Goal: Information Seeking & Learning: Learn about a topic

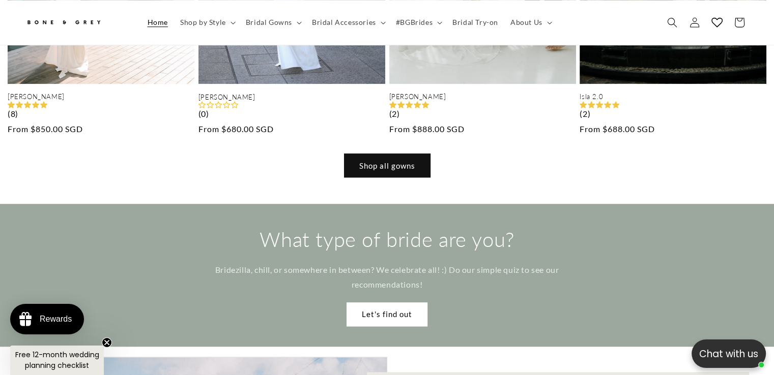
scroll to position [1050, 0]
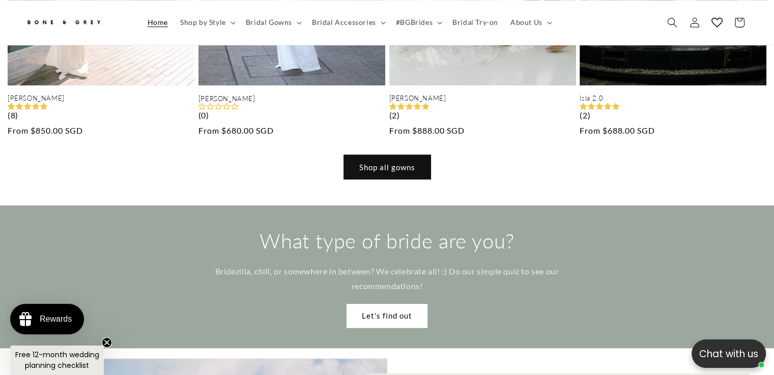
click at [347, 155] on link "Shop all gowns" at bounding box center [387, 167] width 86 height 24
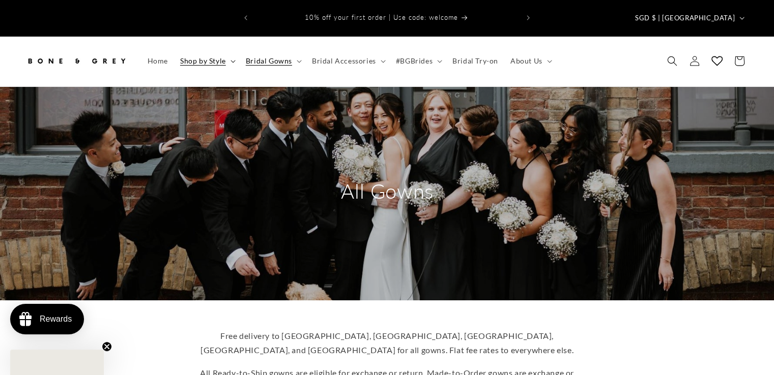
click at [217, 56] on span "Shop by Style" at bounding box center [203, 60] width 46 height 9
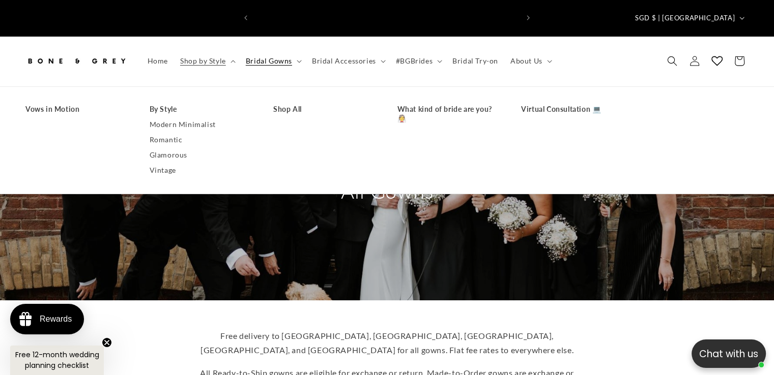
scroll to position [0, 263]
click at [772, 36] on header "Home Shop by Style Shop by Style Vows in Motion By Style" at bounding box center [387, 61] width 774 height 50
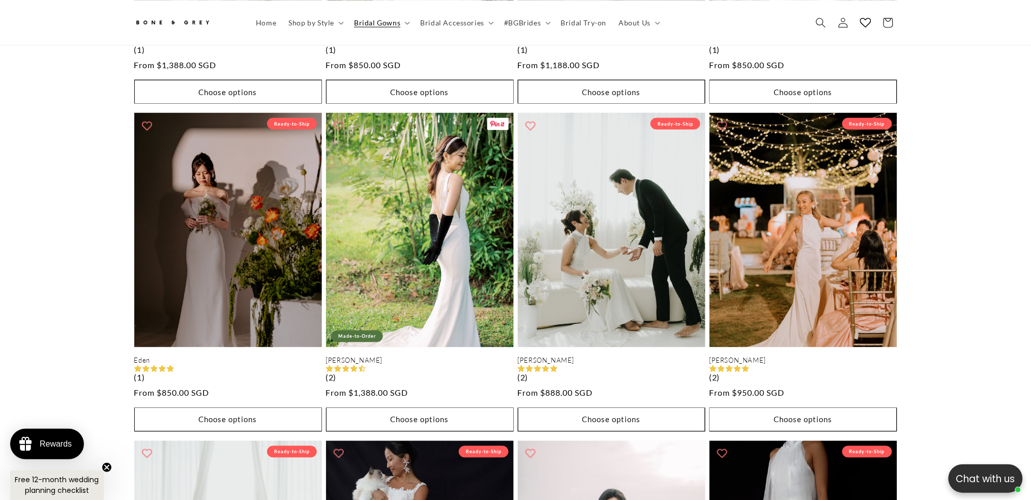
scroll to position [1899, 0]
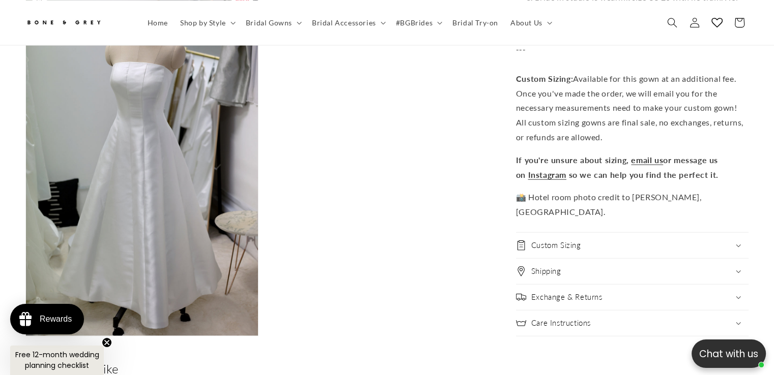
scroll to position [0, 527]
drag, startPoint x: 234, startPoint y: 159, endPoint x: 480, endPoint y: 241, distance: 258.9
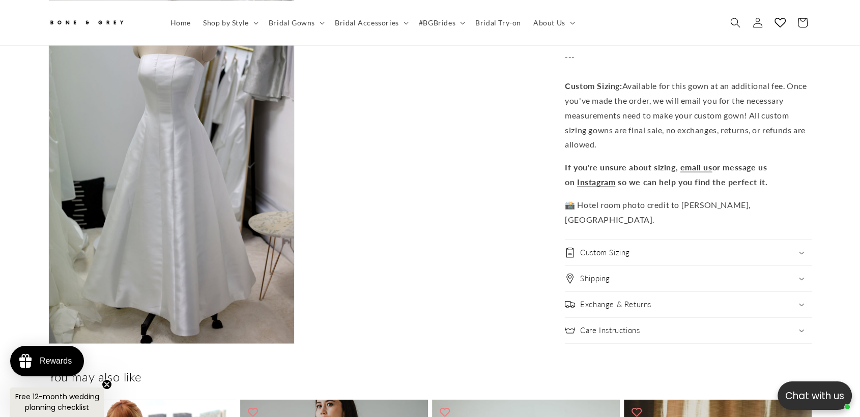
scroll to position [2431, 0]
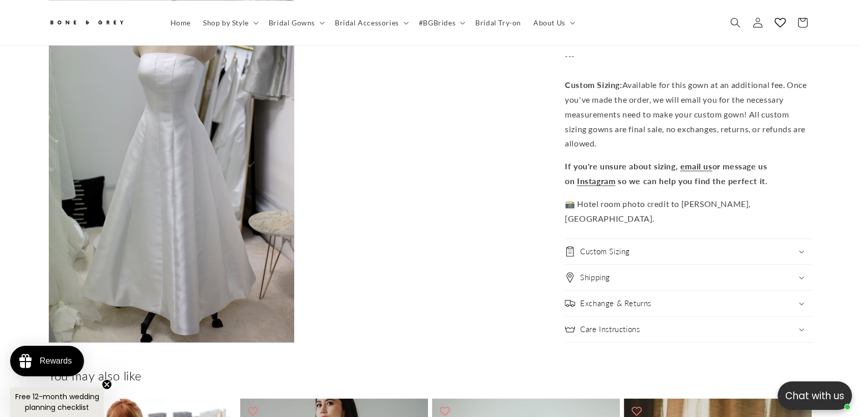
click at [106, 375] on icon "Close teaser" at bounding box center [107, 384] width 4 height 4
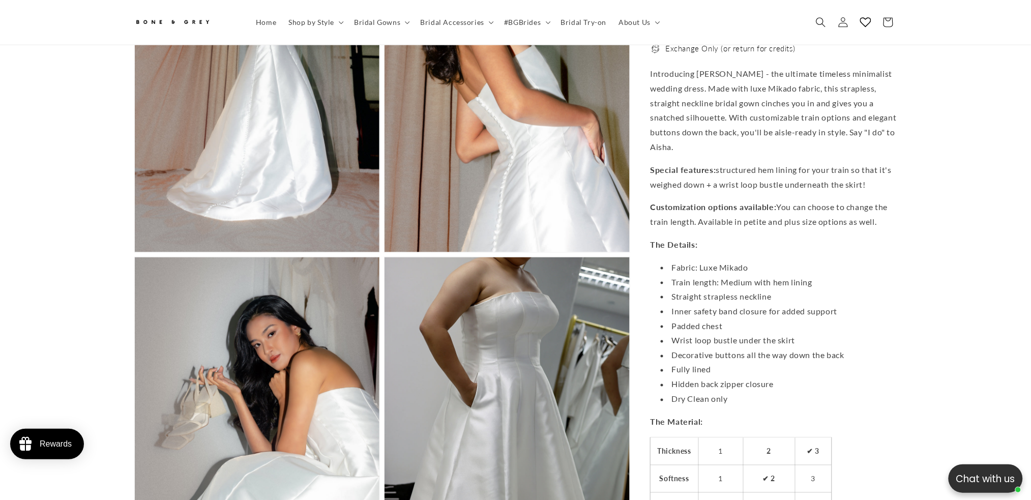
scroll to position [1500, 0]
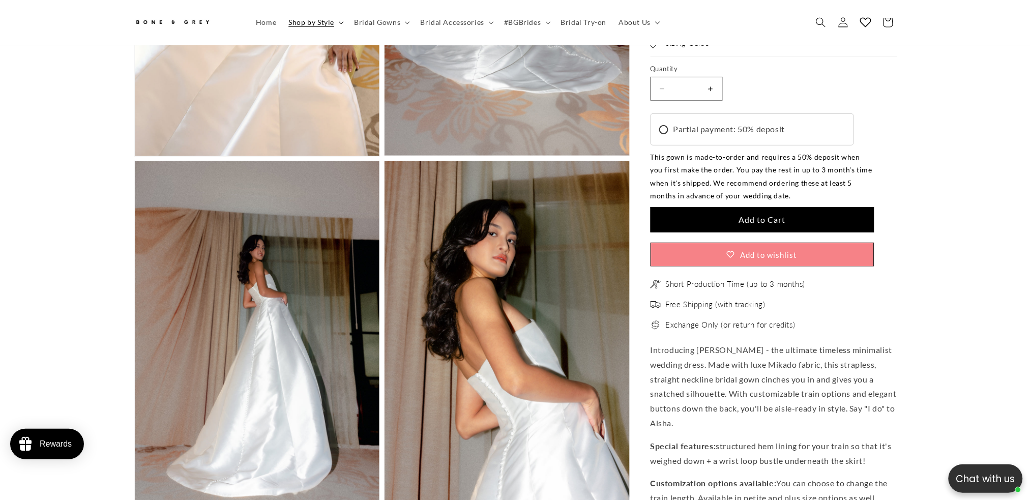
click at [321, 23] on span "Shop by Style" at bounding box center [311, 22] width 46 height 9
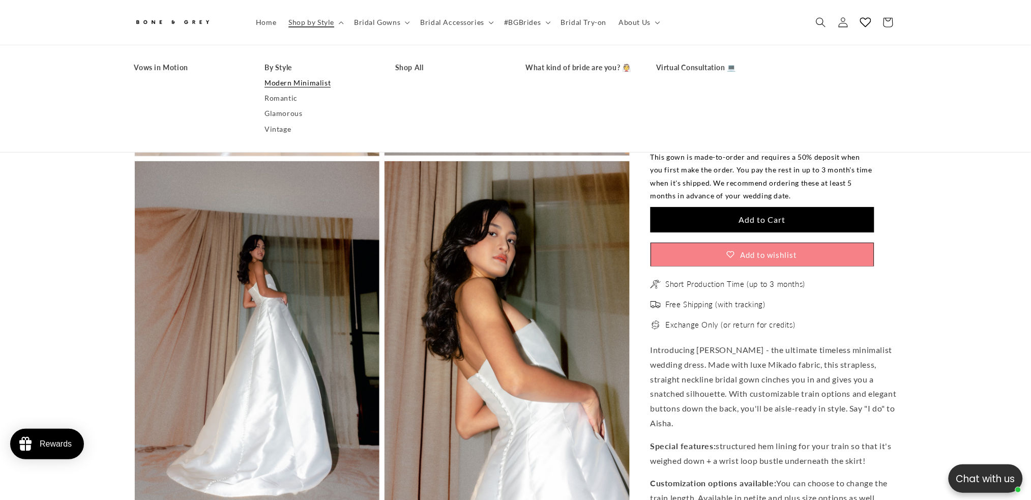
click at [303, 78] on link "Modern Minimalist" at bounding box center [319, 82] width 110 height 15
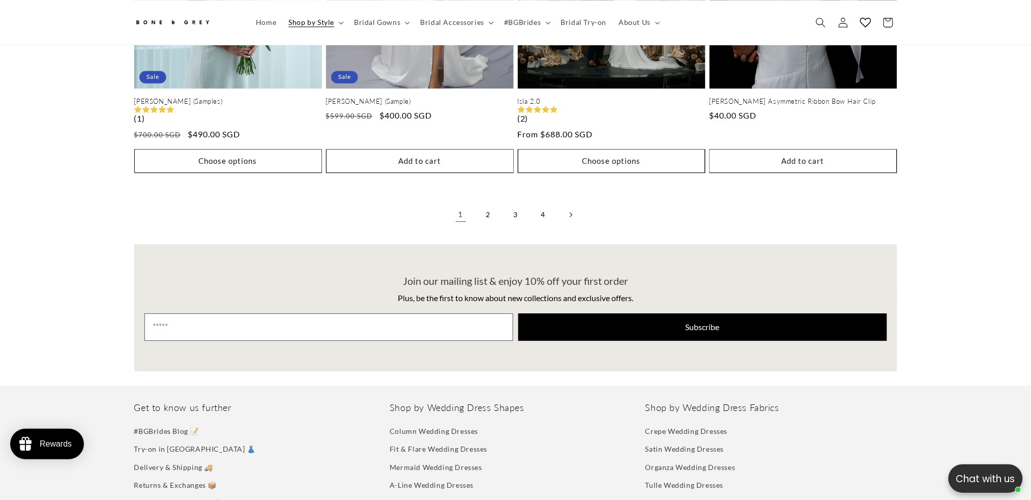
scroll to position [2371, 0]
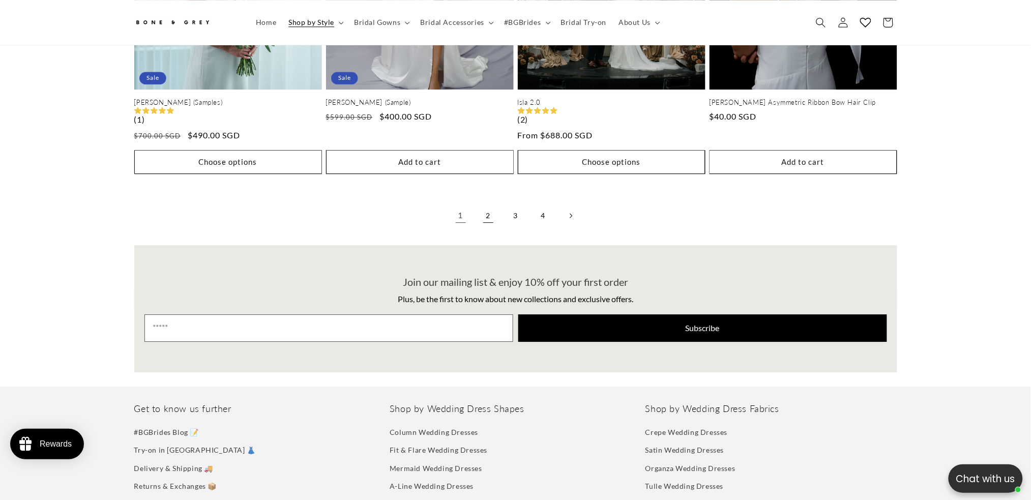
click at [481, 215] on link "2" at bounding box center [488, 215] width 22 height 22
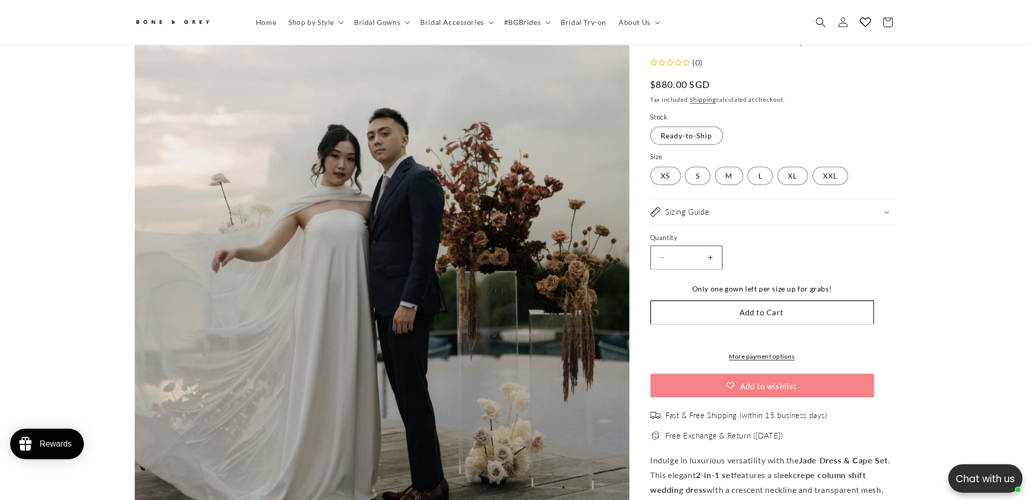
scroll to position [298, 0]
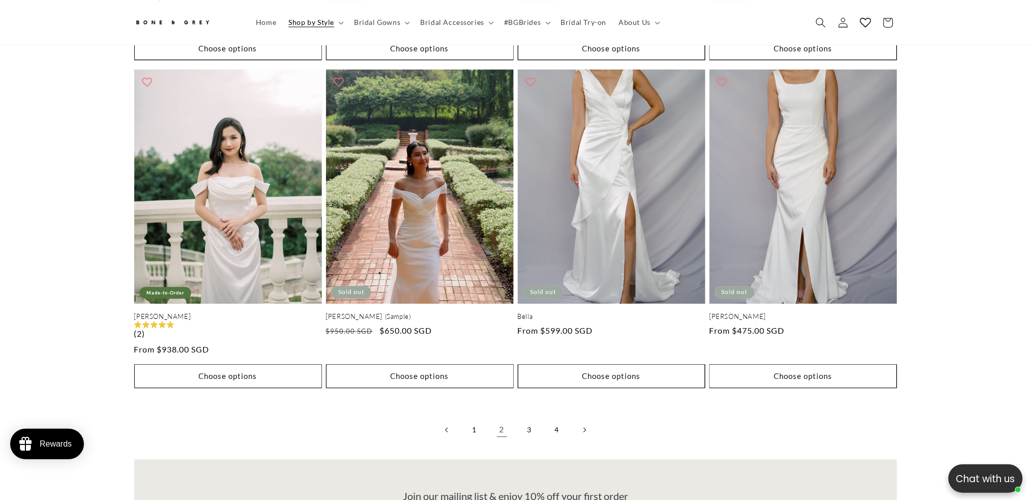
scroll to position [2158, 0]
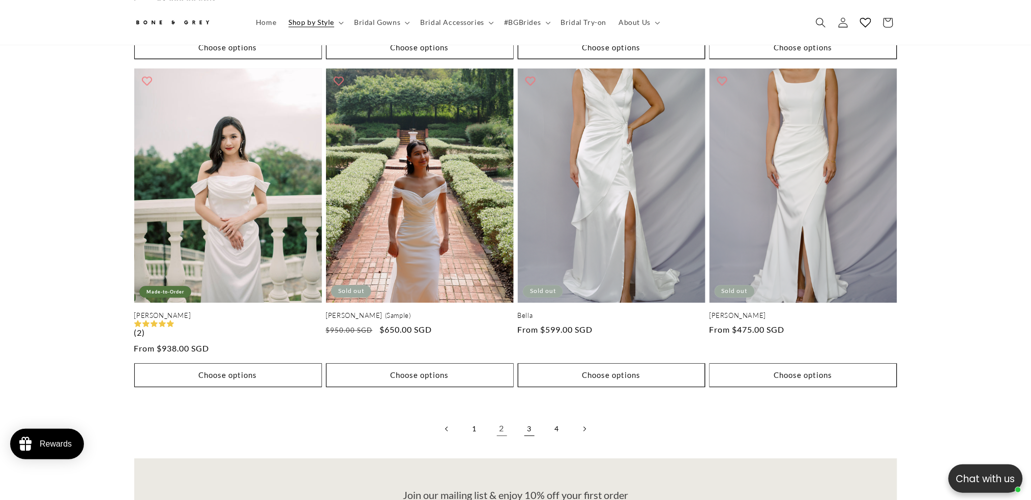
click at [534, 420] on link "3" at bounding box center [529, 429] width 22 height 22
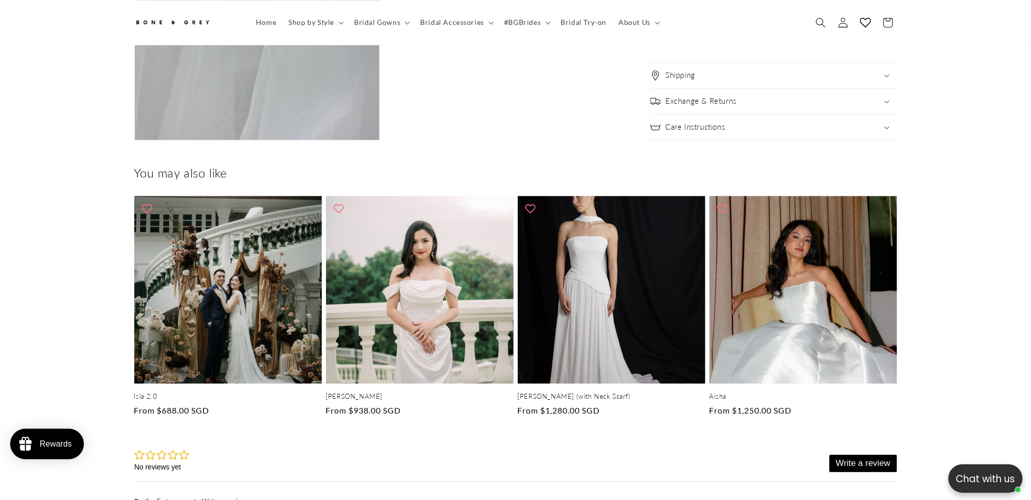
scroll to position [0, 559]
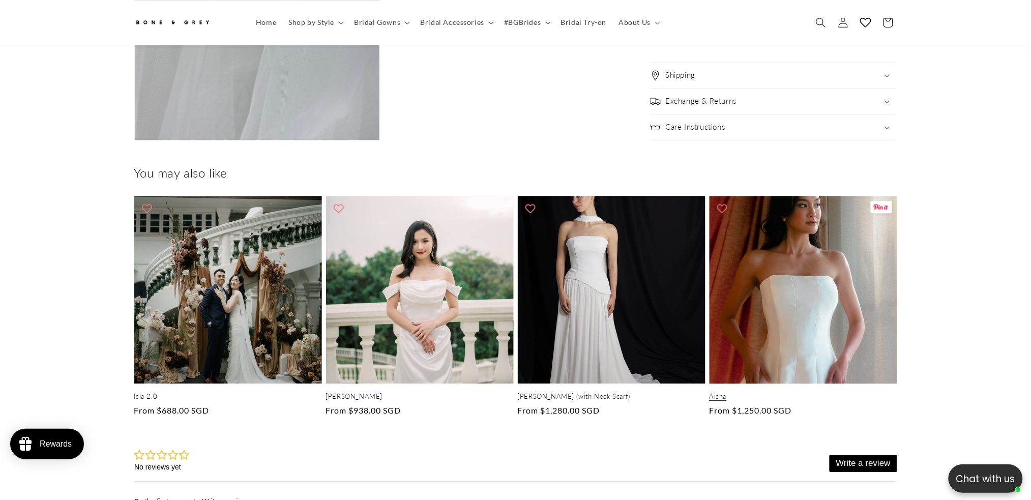
click at [805, 392] on link "Aisha" at bounding box center [803, 396] width 188 height 9
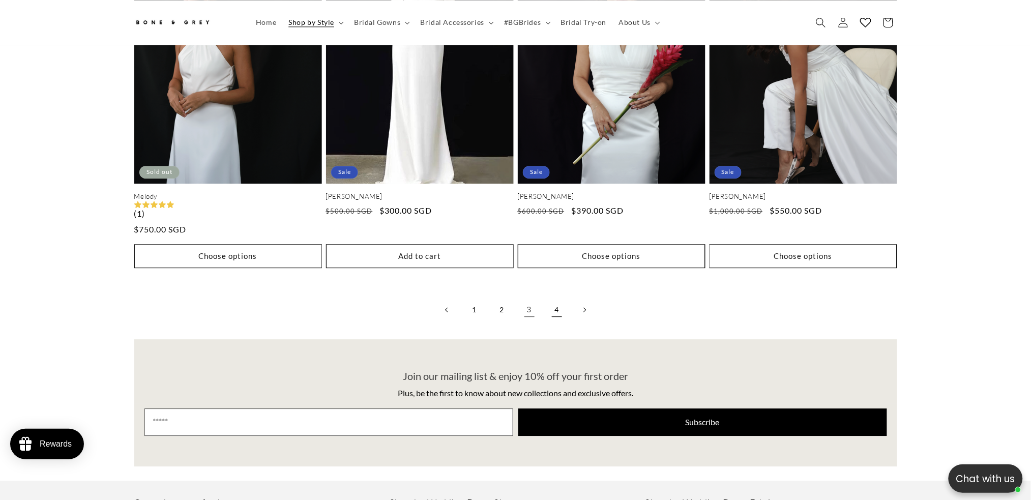
click at [558, 305] on link "4" at bounding box center [557, 310] width 22 height 22
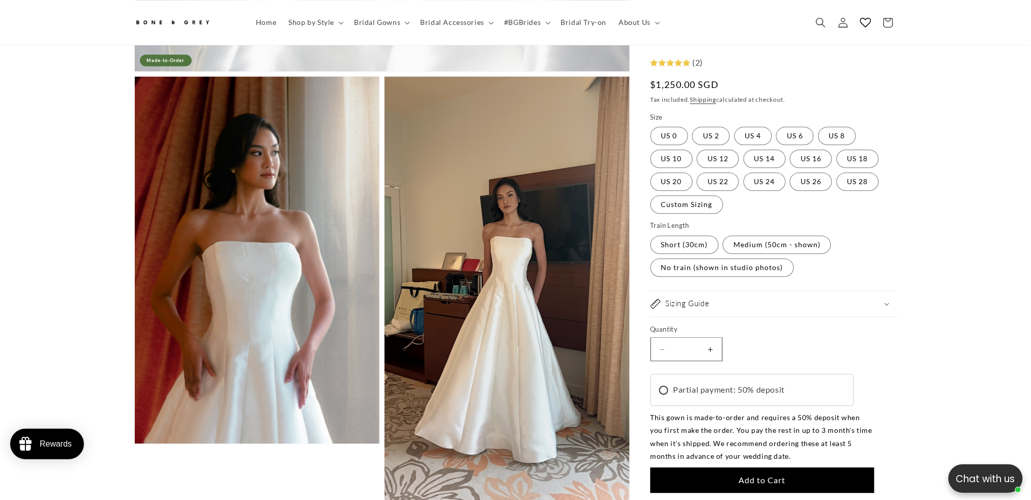
scroll to position [0, 280]
click at [681, 159] on label "US 10 Variant sold out or unavailable" at bounding box center [672, 159] width 42 height 18
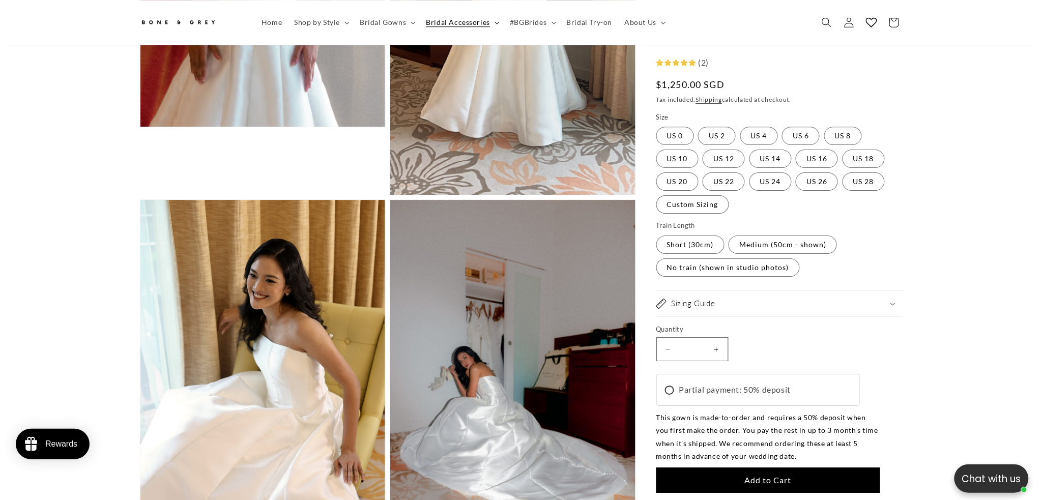
scroll to position [0, 280]
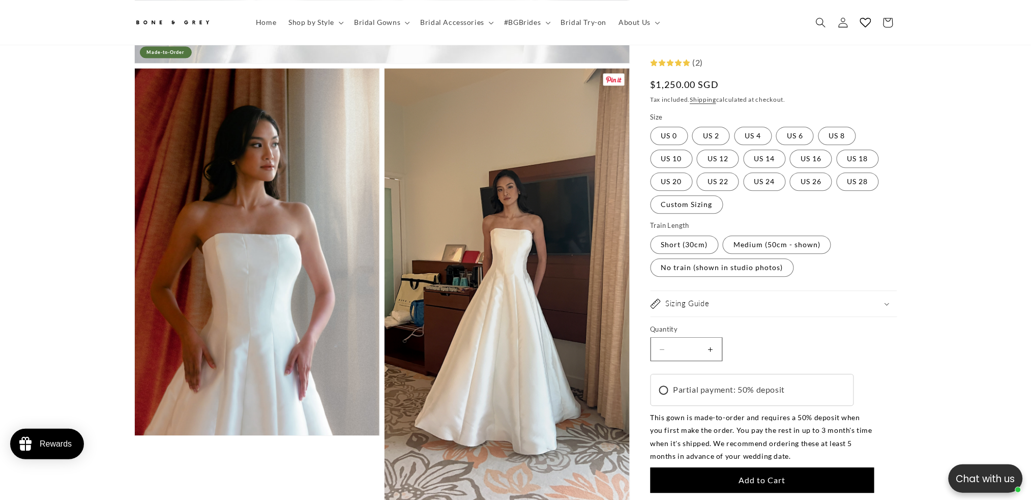
scroll to position [775, 0]
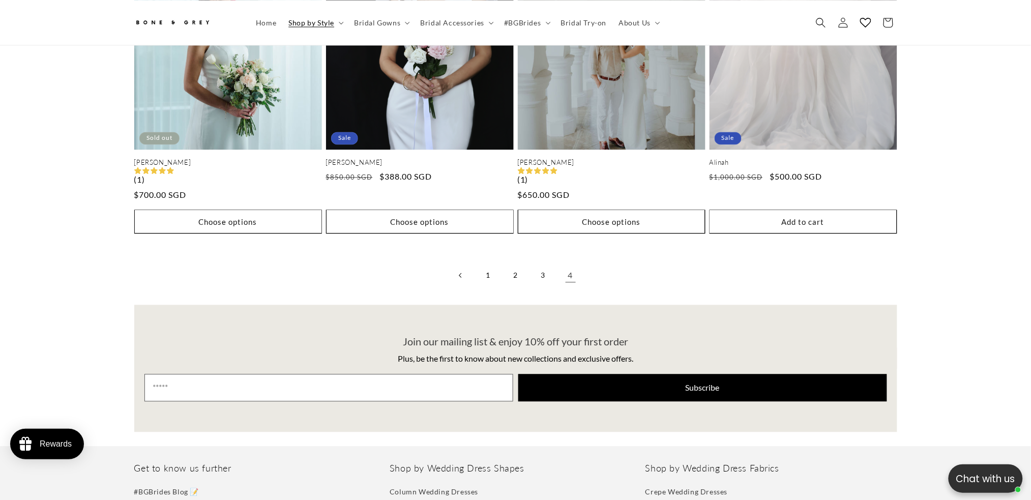
scroll to position [672, 0]
click at [515, 269] on link "2" at bounding box center [516, 275] width 22 height 22
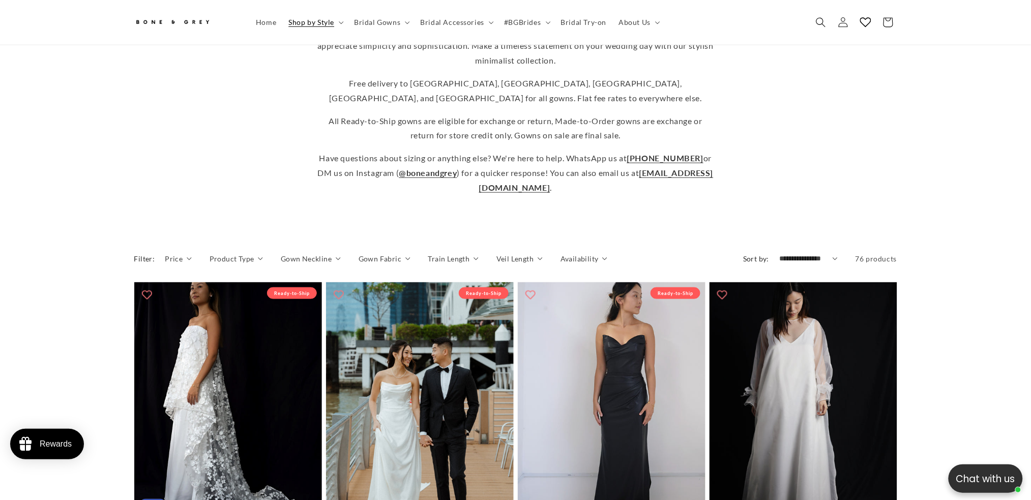
drag, startPoint x: 0, startPoint y: 0, endPoint x: 949, endPoint y: 175, distance: 965.0
click at [949, 175] on div "Explore our modern minimalist wedding dresses and accessories, designed for the…" at bounding box center [515, 105] width 1031 height 249
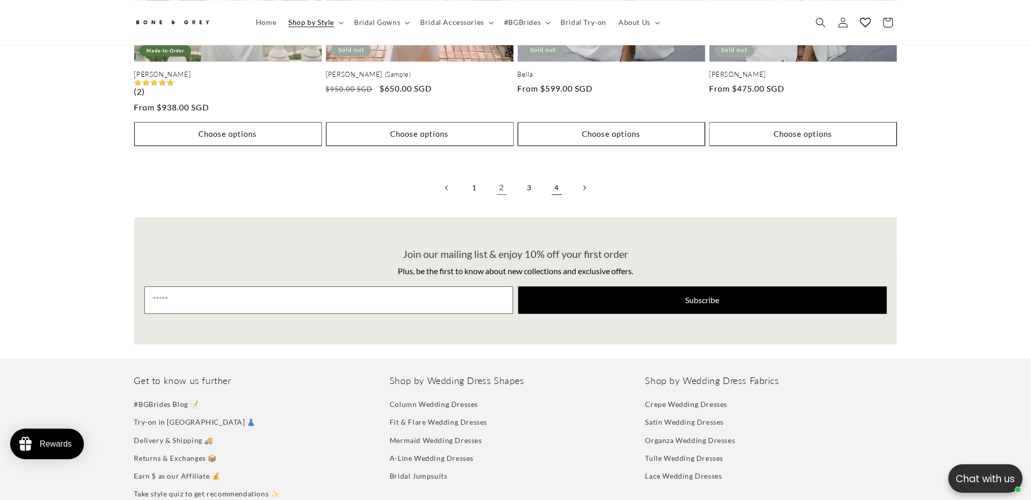
scroll to position [0, 559]
click at [478, 186] on link "1" at bounding box center [474, 187] width 22 height 22
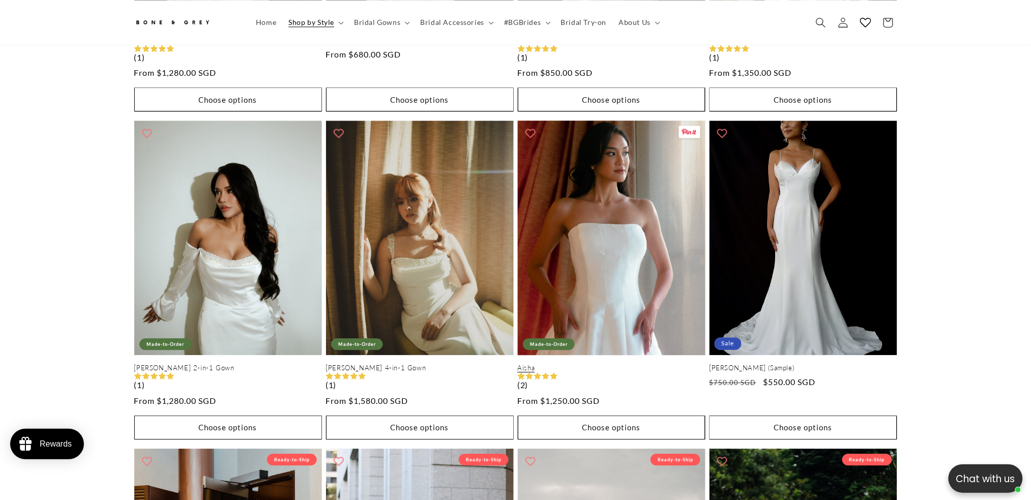
scroll to position [0, 280]
click at [595, 416] on button "Choose options" at bounding box center [612, 428] width 188 height 24
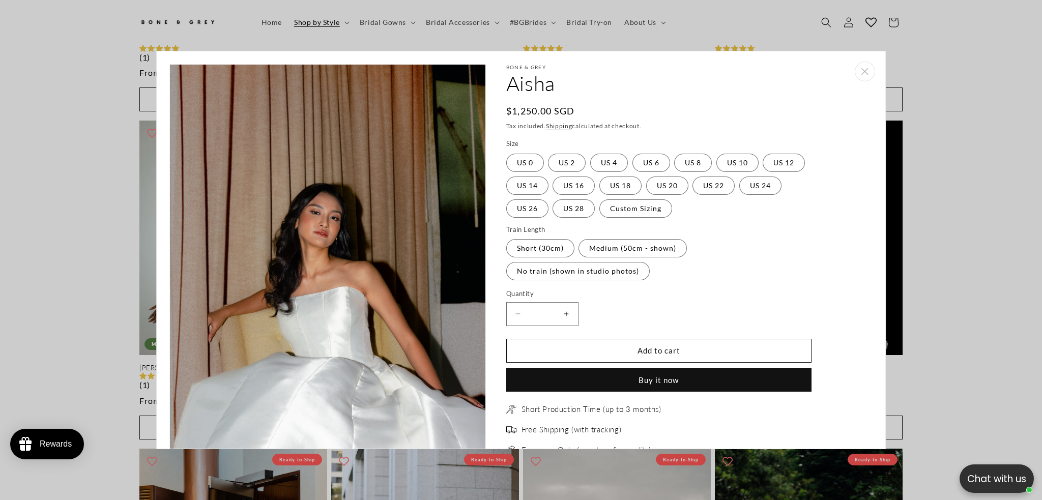
click at [863, 45] on link "Leah 2-in-1 Gown" at bounding box center [809, 40] width 188 height 9
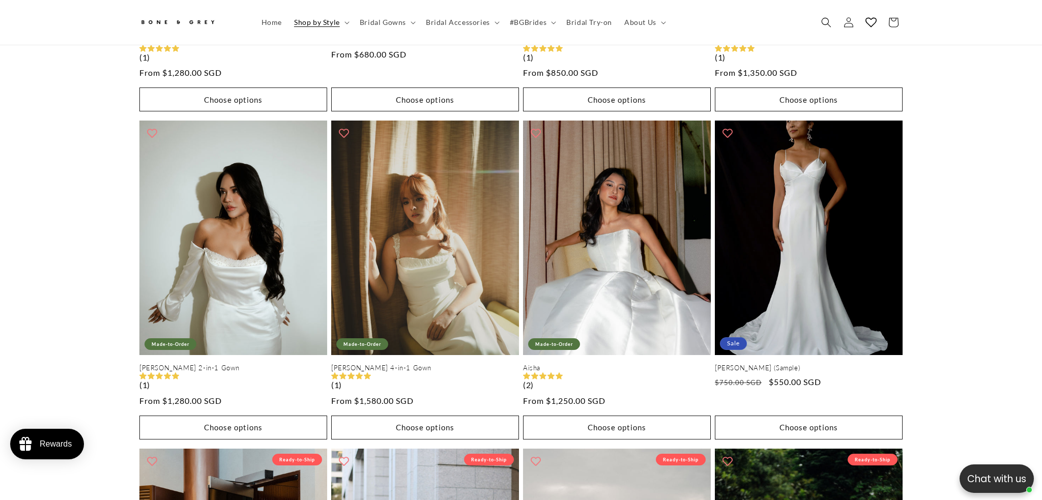
click at [853, 45] on link "Leah 2-in-1 Gown" at bounding box center [809, 40] width 188 height 9
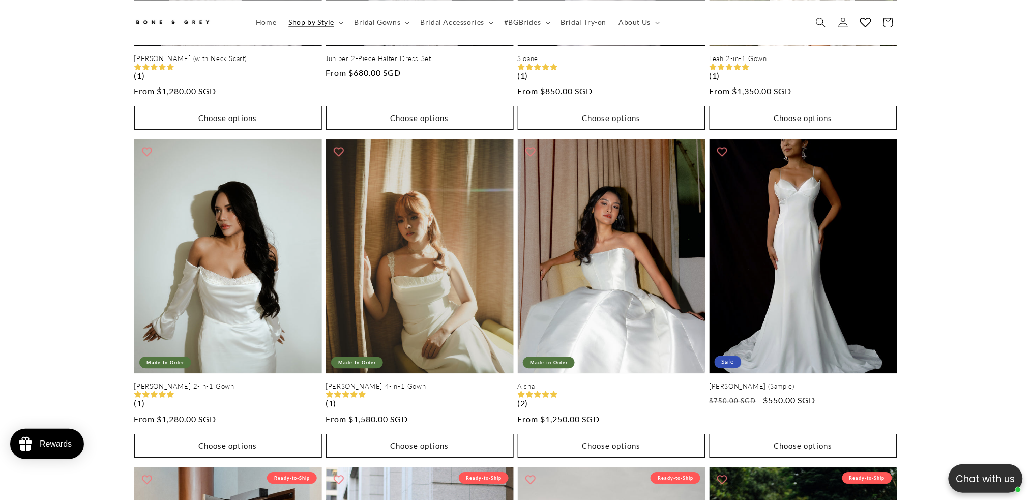
scroll to position [0, 559]
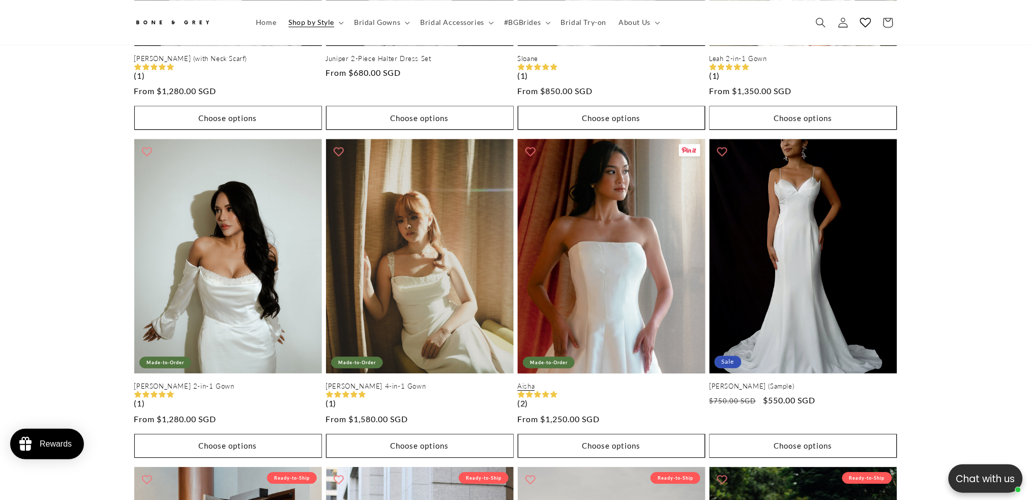
click at [636, 382] on link "Aisha" at bounding box center [612, 386] width 188 height 9
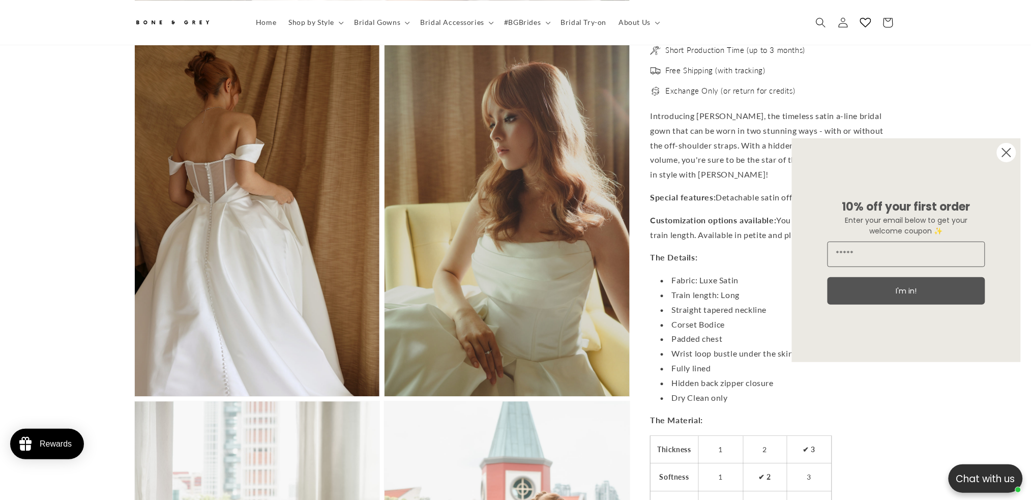
scroll to position [1106, 0]
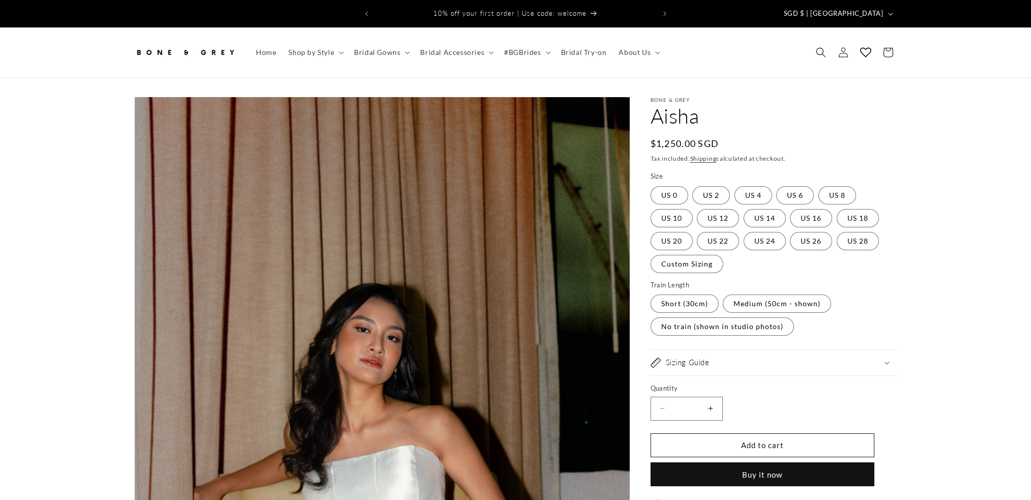
scroll to position [126, 0]
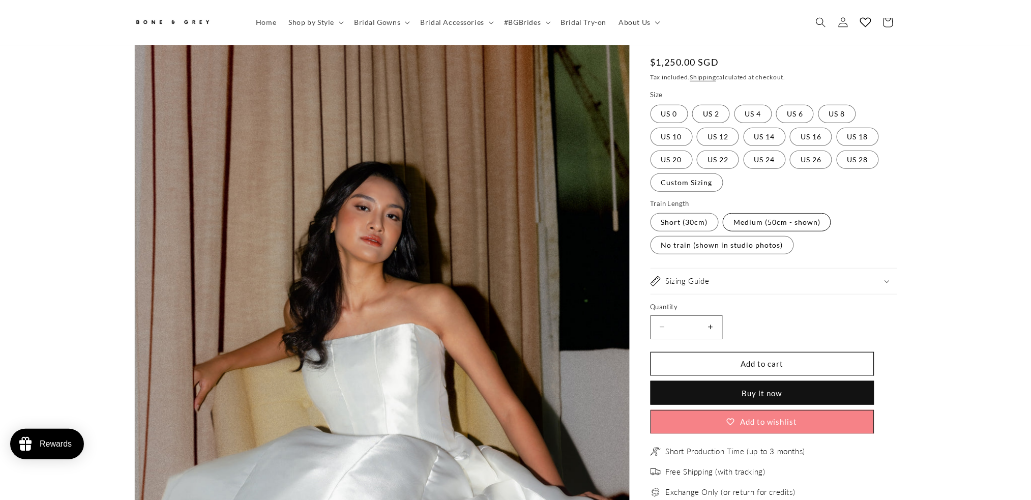
click at [803, 222] on label "Medium (50cm - shown) Variant sold out or unavailable" at bounding box center [777, 222] width 108 height 18
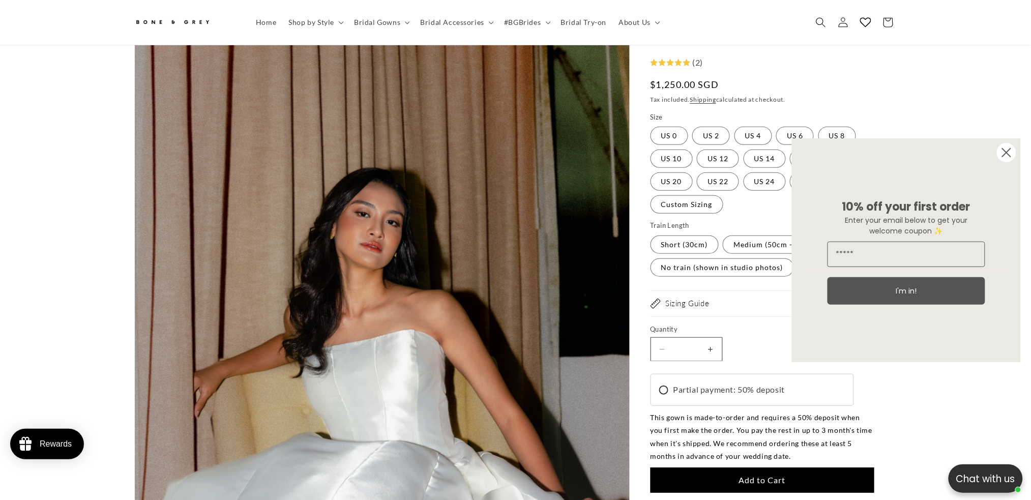
click at [1004, 154] on circle "Close dialog" at bounding box center [1006, 152] width 19 height 19
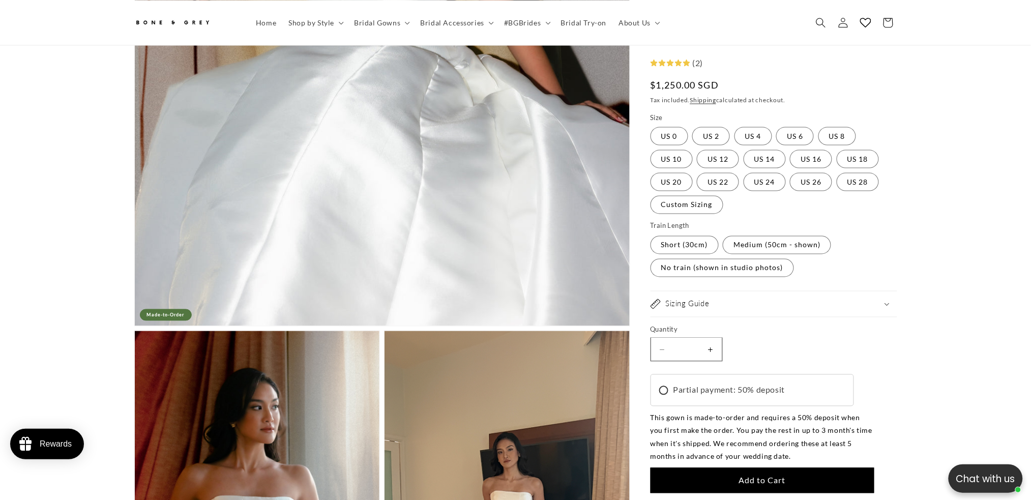
scroll to position [525, 0]
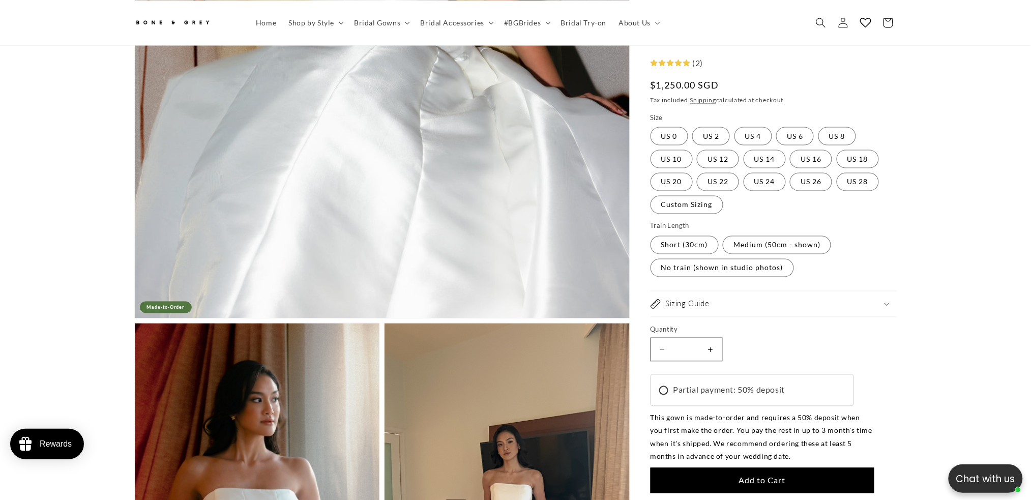
click at [811, 298] on summary "Sizing Guide" at bounding box center [774, 303] width 247 height 25
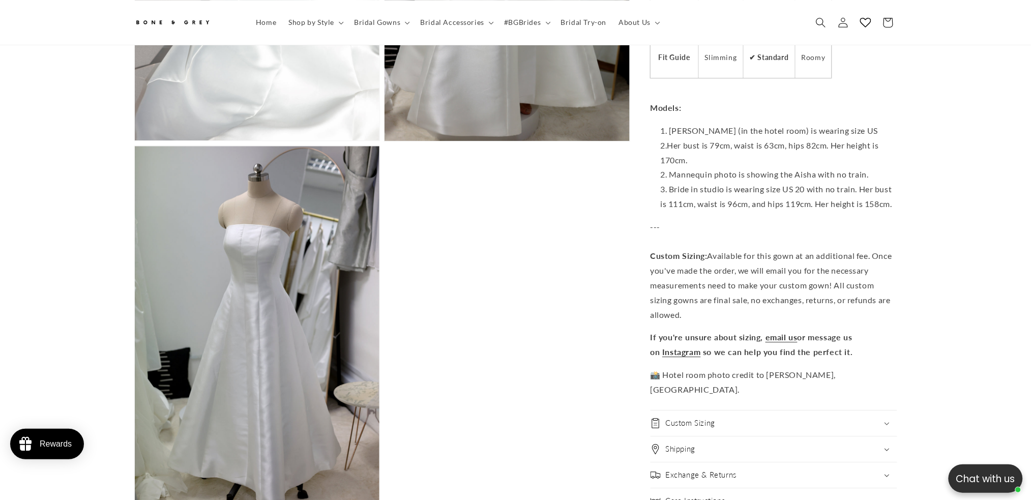
scroll to position [0, 0]
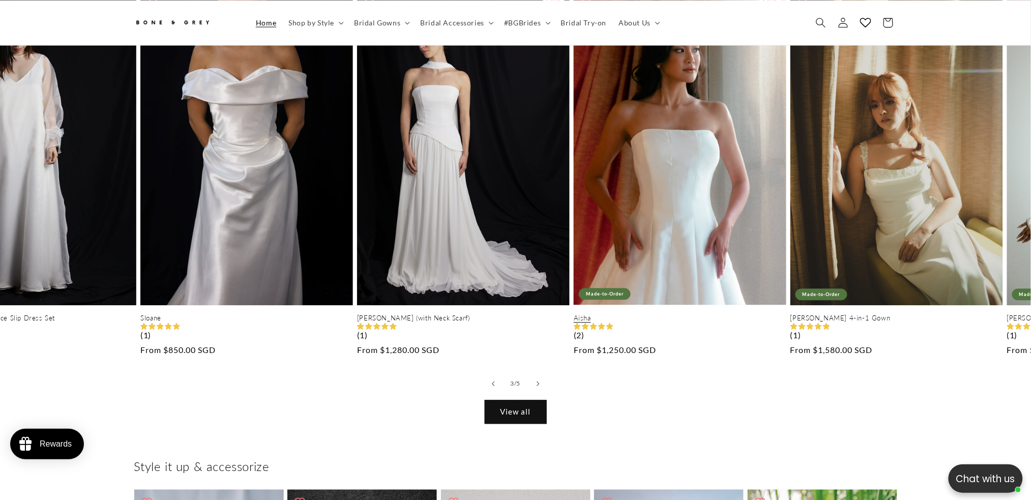
scroll to position [0, 430]
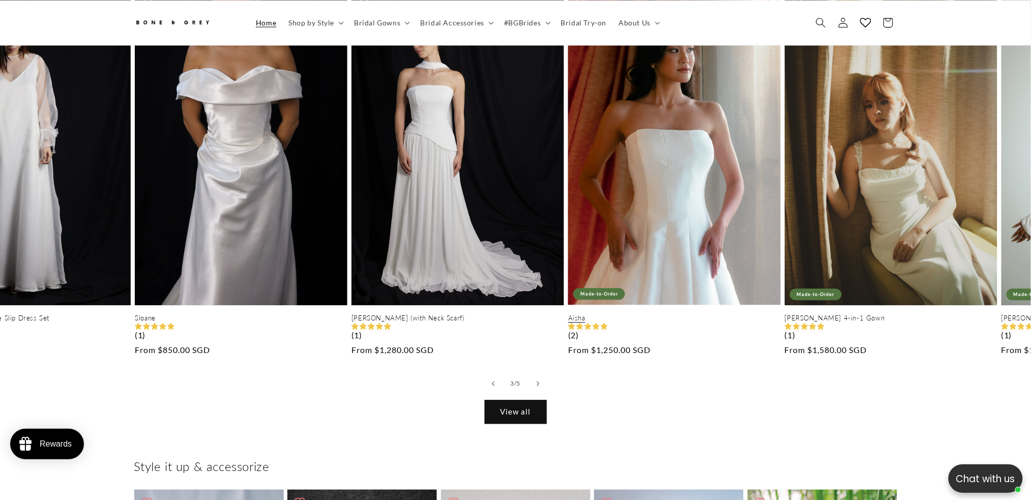
click at [670, 314] on link "Aisha" at bounding box center [674, 318] width 213 height 9
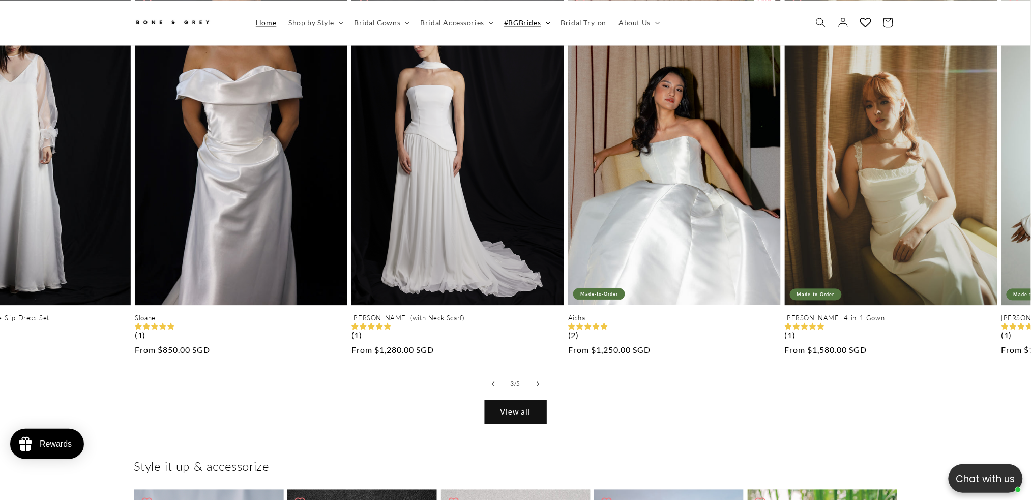
scroll to position [0, 617]
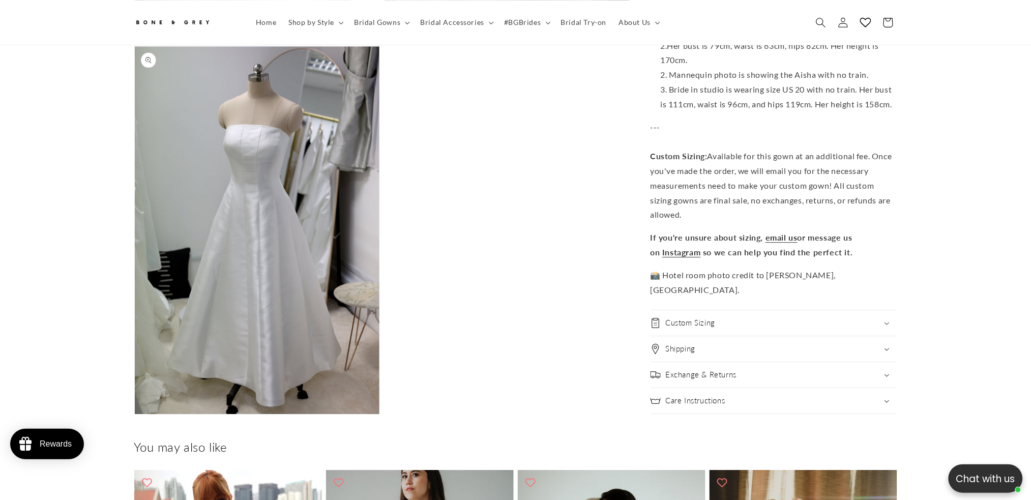
scroll to position [0, 559]
